Goal: Connect with others: Connect with others

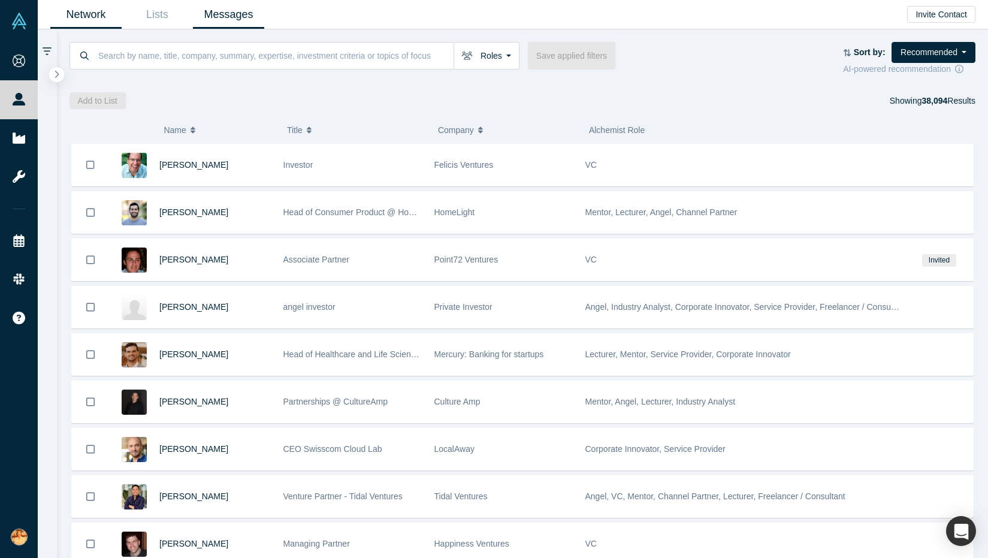
click at [225, 11] on link "Messages" at bounding box center [228, 15] width 71 height 28
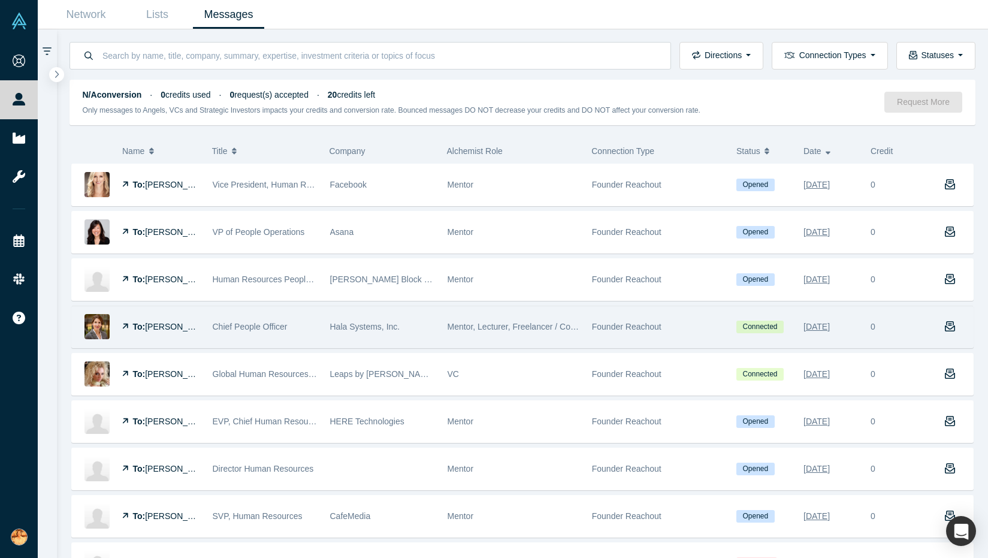
click at [526, 331] on span "Mentor, Lecturer, Freelancer / Consultant" at bounding box center [524, 327] width 152 height 10
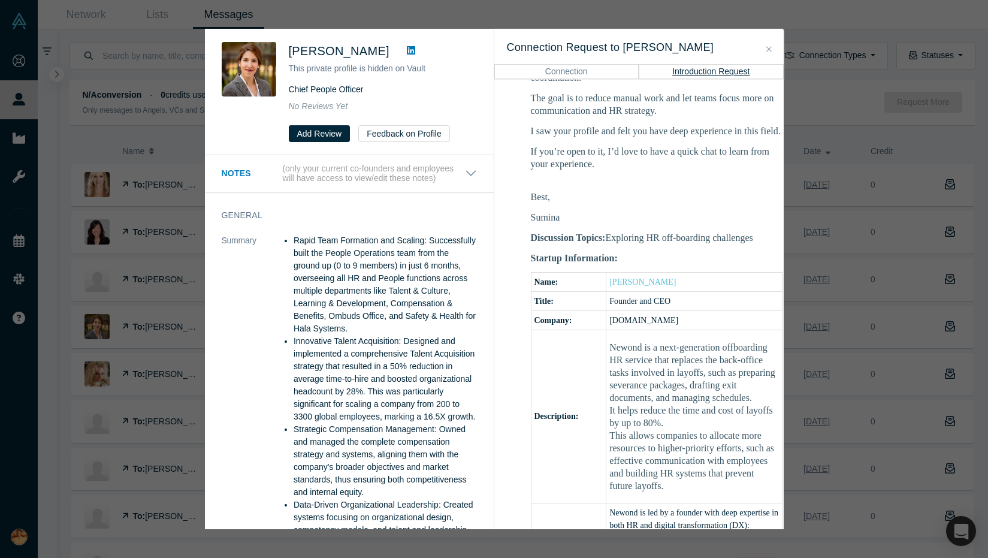
scroll to position [352, 0]
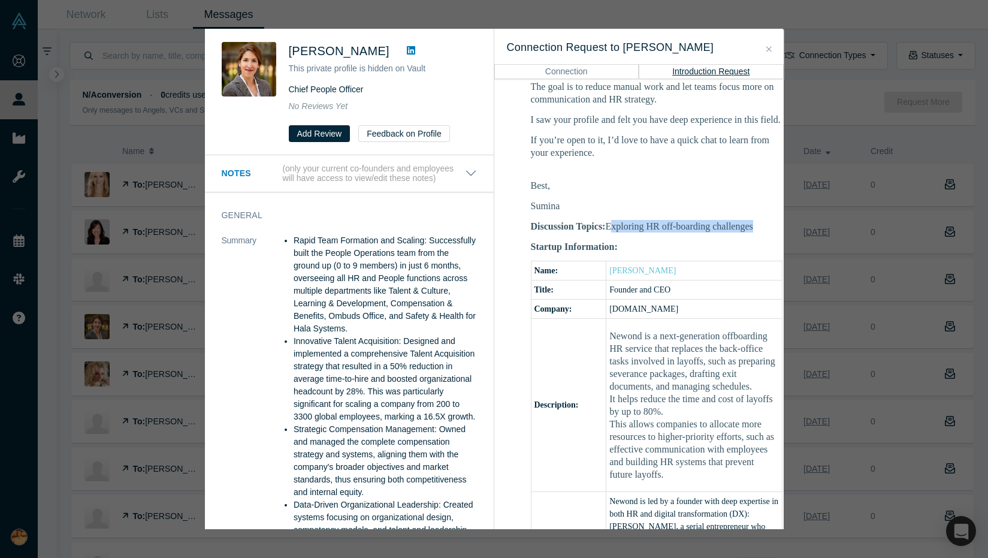
drag, startPoint x: 628, startPoint y: 235, endPoint x: 642, endPoint y: 259, distance: 28.0
type textarea "Exploring HR off-boarding challenges"
click at [642, 259] on div "Hi [PERSON_NAME] - You have a new meeting request from [PERSON_NAME]! Message f…" at bounding box center [657, 312] width 252 height 768
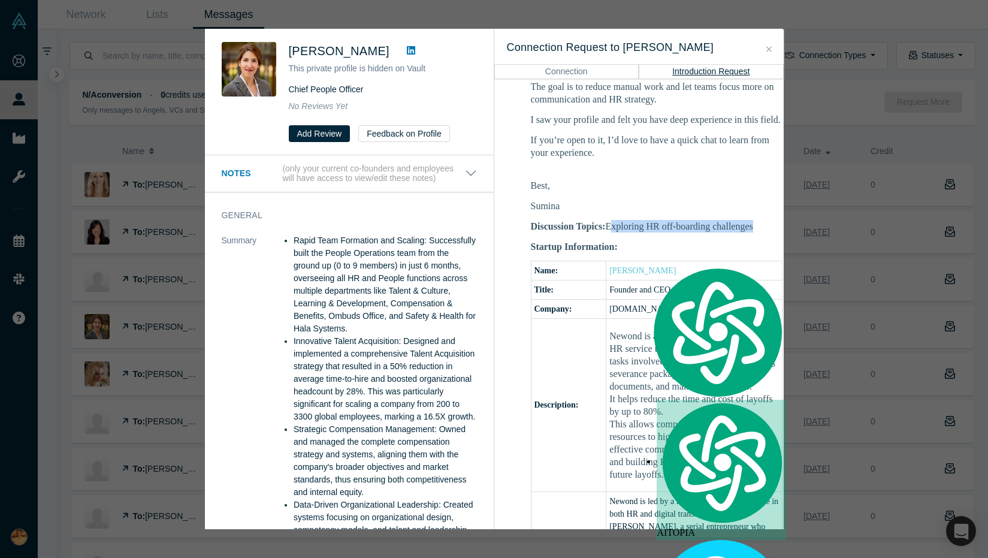
copy div "Exploring HR off-boarding challenges"
click at [622, 231] on div "Hi [PERSON_NAME] - You have a new meeting request from [PERSON_NAME]! Message f…" at bounding box center [657, 312] width 252 height 768
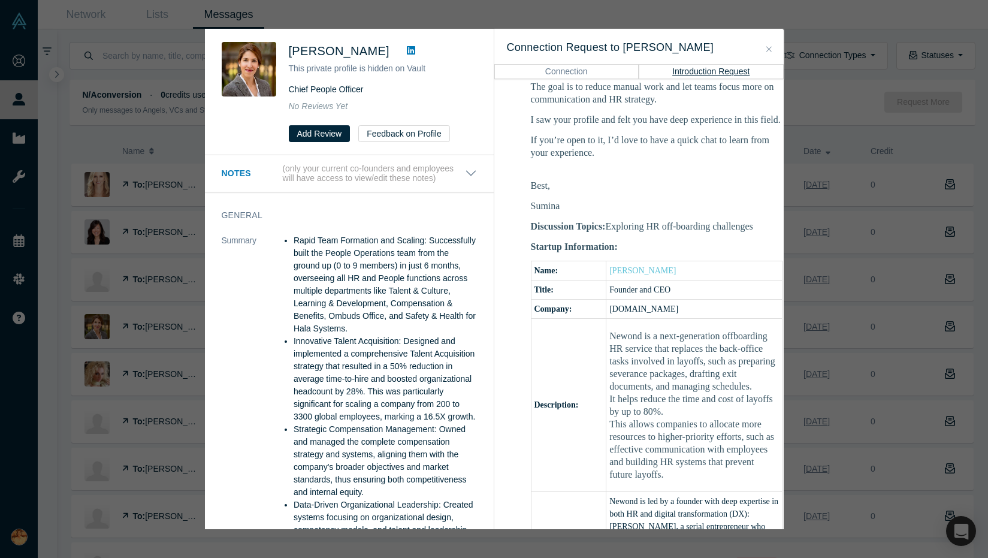
drag, startPoint x: 629, startPoint y: 235, endPoint x: 634, endPoint y: 252, distance: 18.0
click at [634, 233] on p "Discussion Topics: Exploring HR off-boarding challenges" at bounding box center [657, 226] width 252 height 13
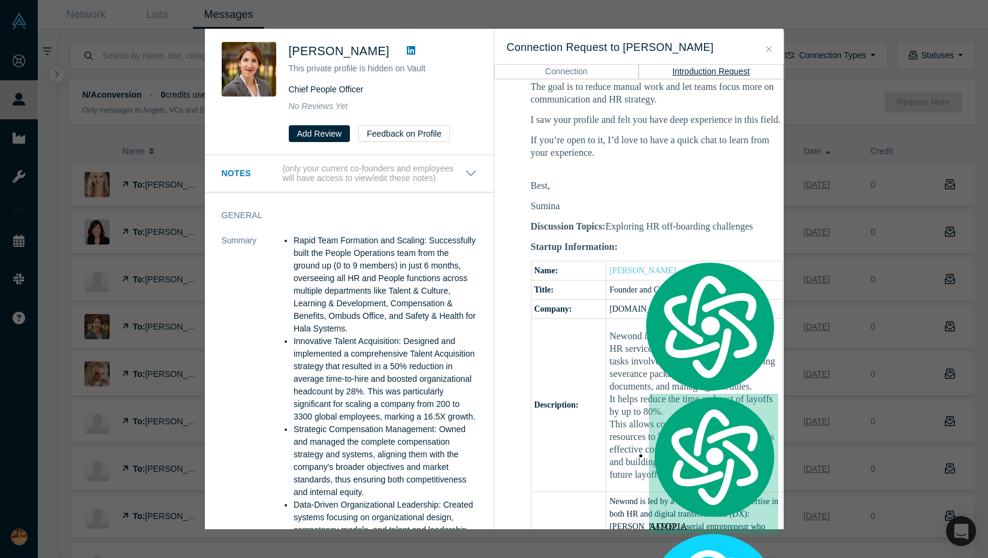
copy p "Exploring HR off-boarding challenges"
